Goal: Task Accomplishment & Management: Use online tool/utility

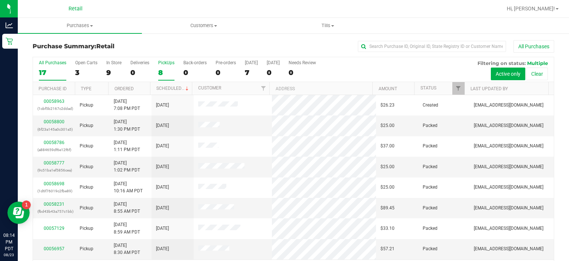
click at [168, 71] on div "8" at bounding box center [166, 72] width 16 height 9
click at [0, 0] on input "PickUps 8" at bounding box center [0, 0] width 0 height 0
click at [430, 79] on div "All Purchases 17 Open Carts 3 In Store 9 Deliveries 0 PickUps 8 Back-orders 0 P…" at bounding box center [293, 69] width 521 height 25
click at [421, 87] on link "Status" at bounding box center [429, 87] width 16 height 5
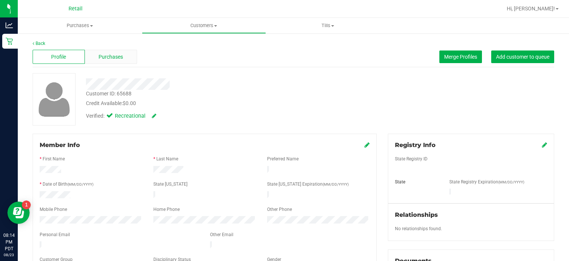
click at [116, 58] on span "Purchases" at bounding box center [111, 57] width 24 height 8
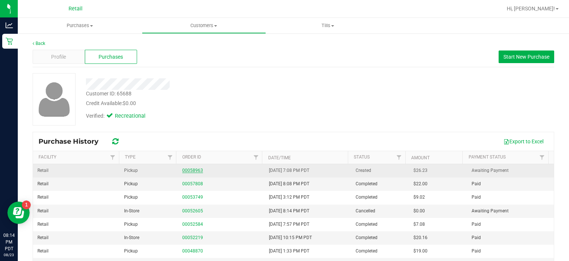
click at [185, 168] on link "00058963" at bounding box center [192, 170] width 21 height 5
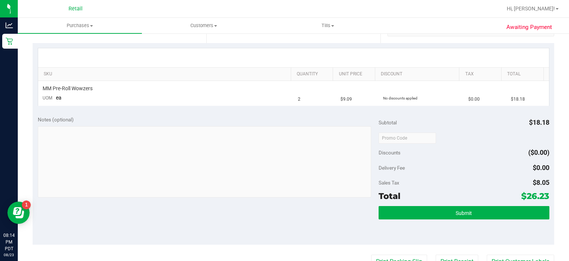
scroll to position [187, 0]
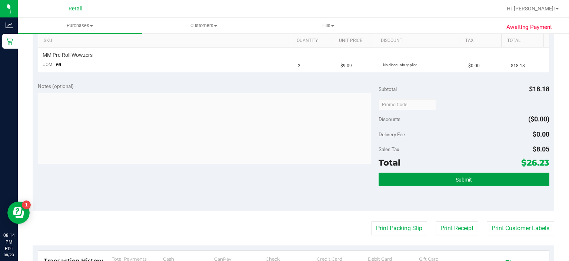
click at [486, 176] on button "Submit" at bounding box center [464, 178] width 171 height 13
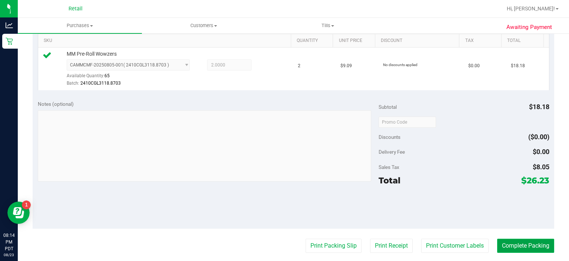
click at [523, 247] on button "Complete Packing" at bounding box center [526, 245] width 57 height 14
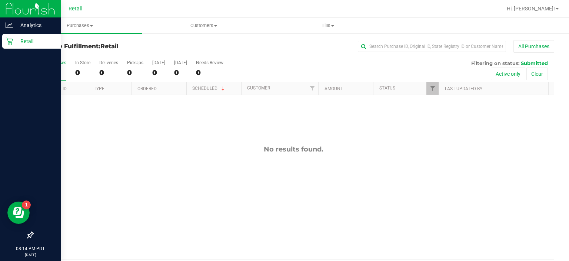
click at [6, 34] on div "Retail" at bounding box center [31, 41] width 59 height 15
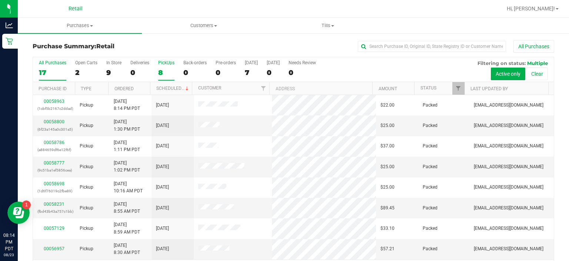
click at [166, 70] on div "8" at bounding box center [166, 72] width 16 height 9
click at [0, 0] on input "PickUps 8" at bounding box center [0, 0] width 0 height 0
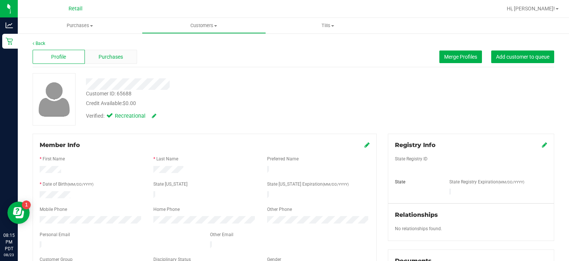
click at [125, 63] on div "Purchases" at bounding box center [111, 57] width 52 height 14
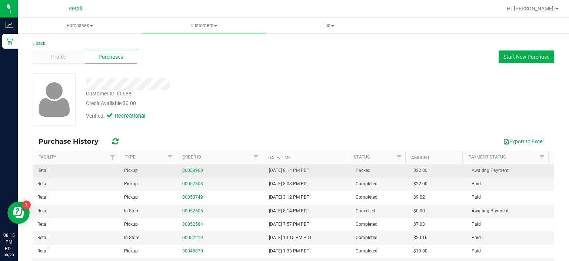
click at [194, 169] on link "00058963" at bounding box center [192, 170] width 21 height 5
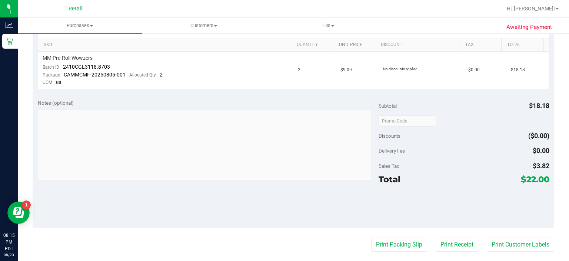
scroll to position [218, 0]
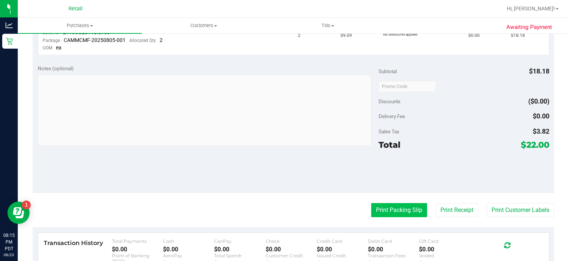
click at [386, 204] on button "Print Packing Slip" at bounding box center [399, 210] width 56 height 14
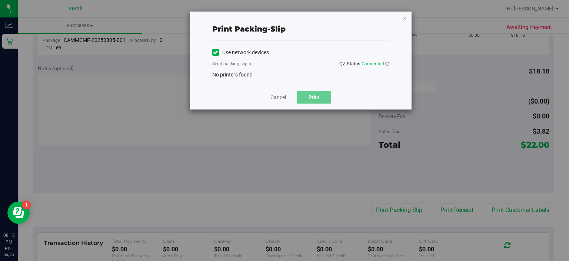
click at [224, 52] on label "Use network devices" at bounding box center [240, 53] width 57 height 8
click at [0, 0] on input "Use network devices" at bounding box center [0, 0] width 0 height 0
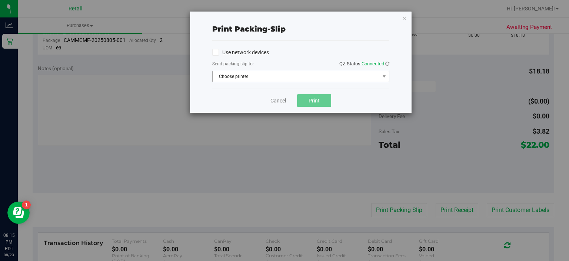
click at [258, 78] on span "Choose printer" at bounding box center [296, 76] width 167 height 10
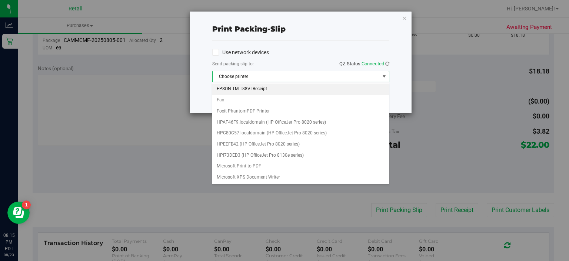
click at [265, 89] on li "EPSON TM-T88VI Receipt" at bounding box center [300, 88] width 176 height 11
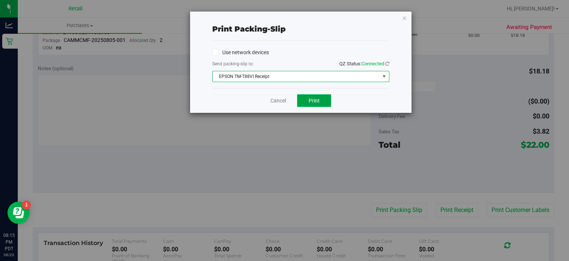
click at [323, 101] on button "Print" at bounding box center [314, 100] width 34 height 13
click at [278, 102] on link "Cancel" at bounding box center [279, 101] width 16 height 8
